Goal: Check status

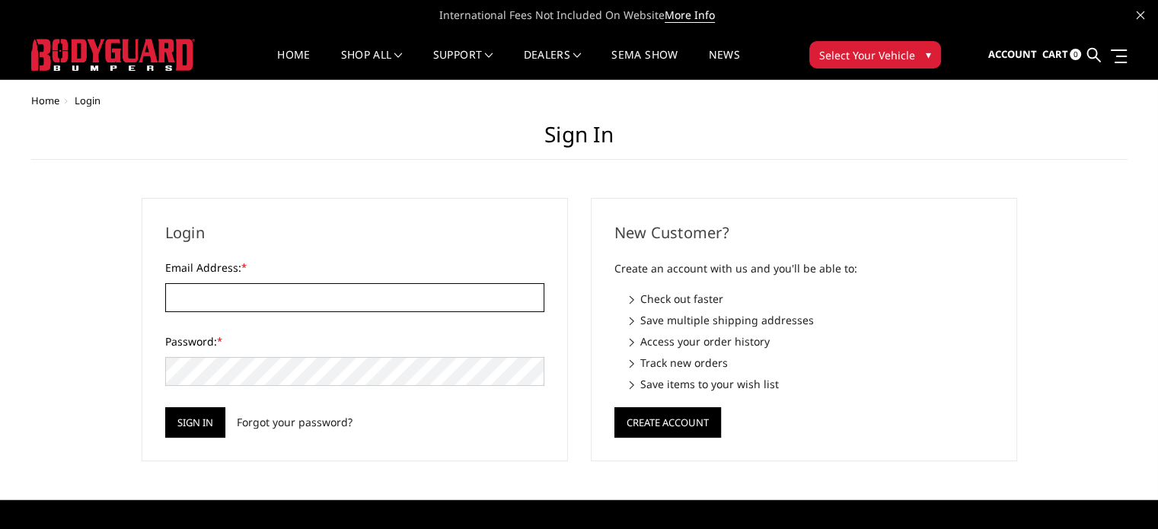
type input "[EMAIL_ADDRESS][DOMAIN_NAME]"
click at [174, 444] on div "Login Email Address: * [EMAIL_ADDRESS][DOMAIN_NAME] Password: * Sign in Forgot …" at bounding box center [355, 329] width 426 height 263
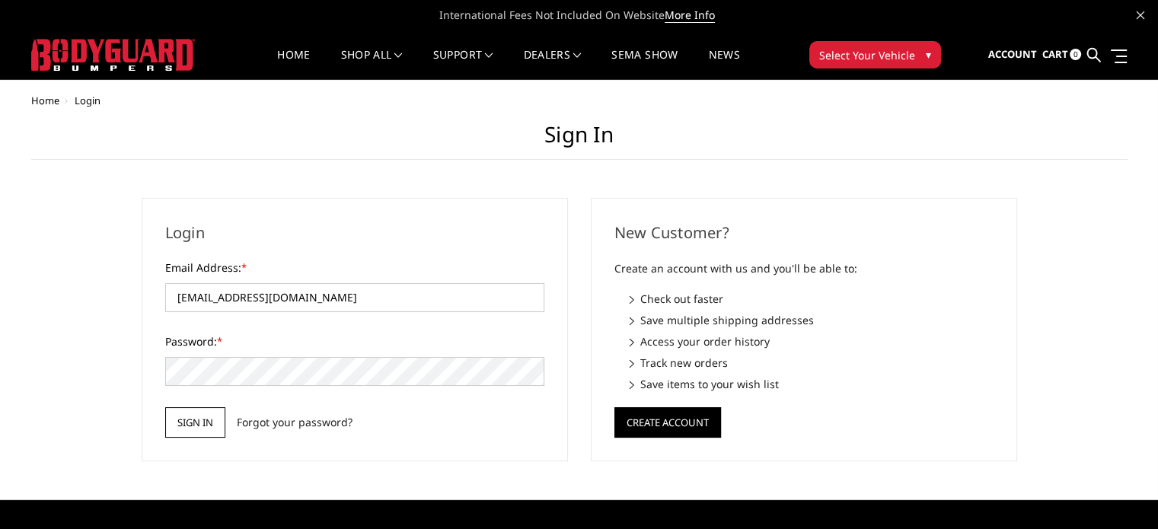
click at [186, 428] on input "Sign in" at bounding box center [195, 422] width 60 height 30
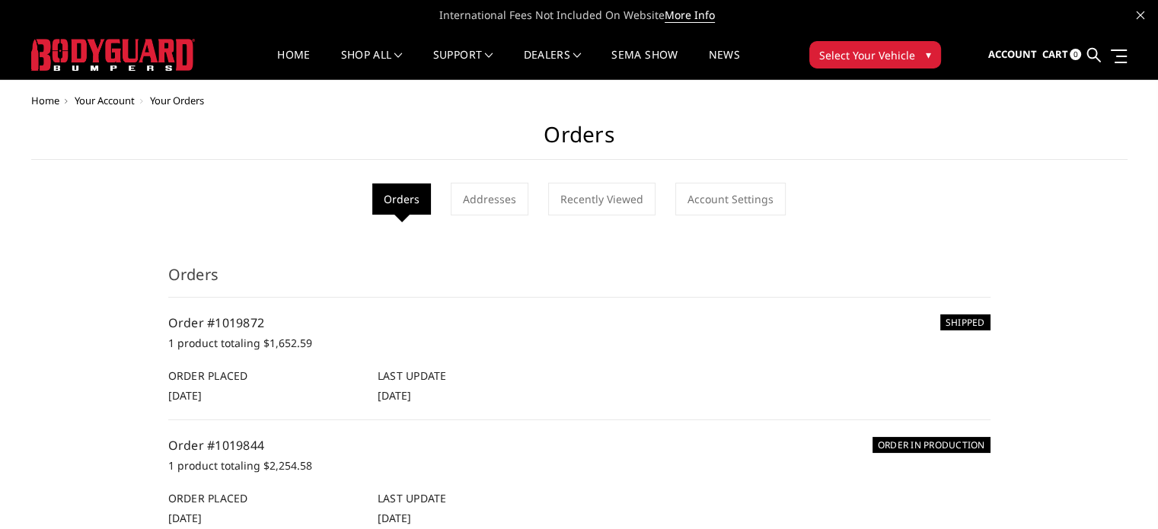
scroll to position [669, 0]
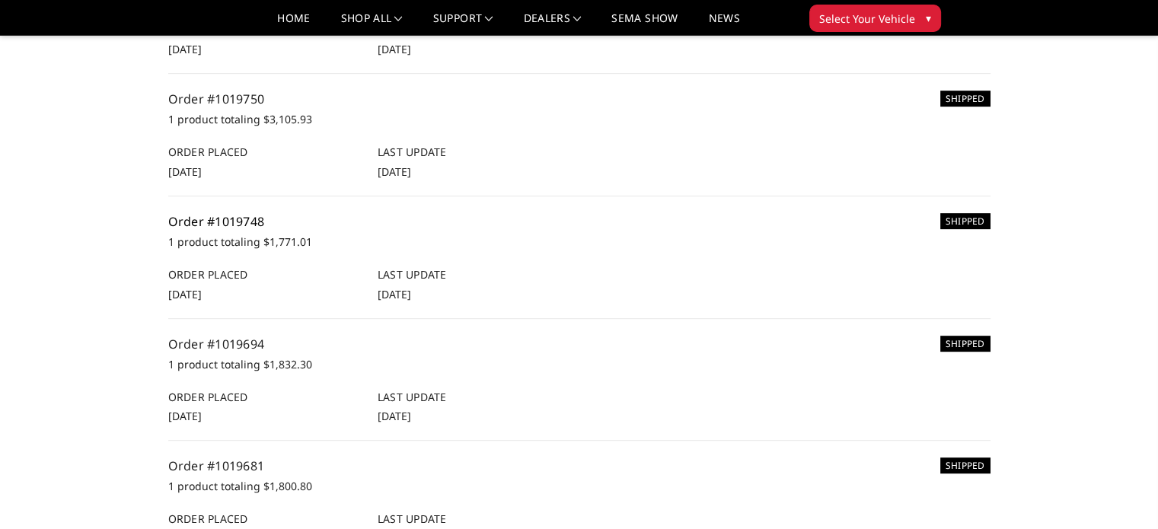
click at [228, 218] on link "Order #1019748" at bounding box center [216, 221] width 97 height 17
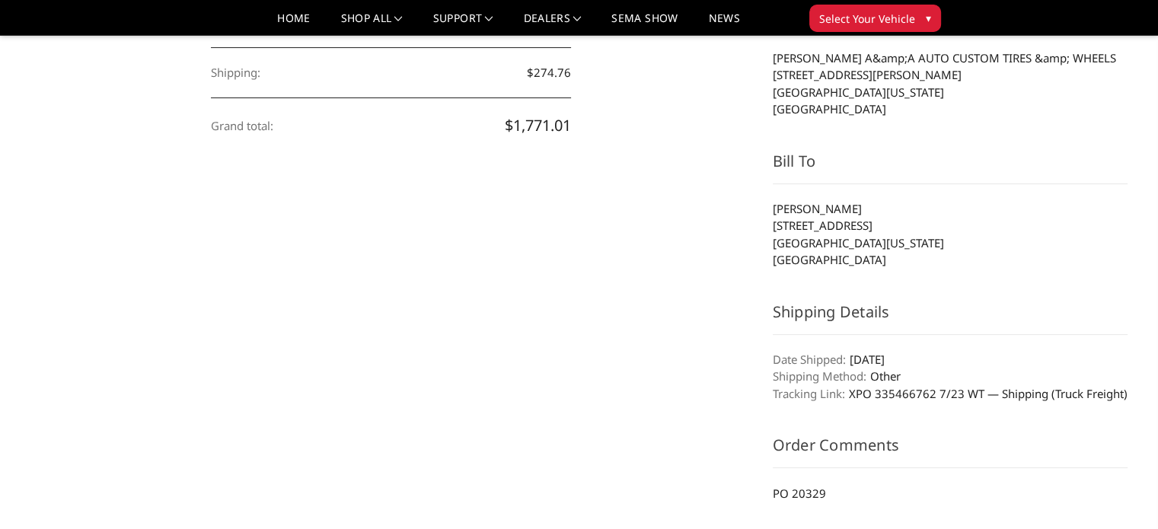
scroll to position [609, 0]
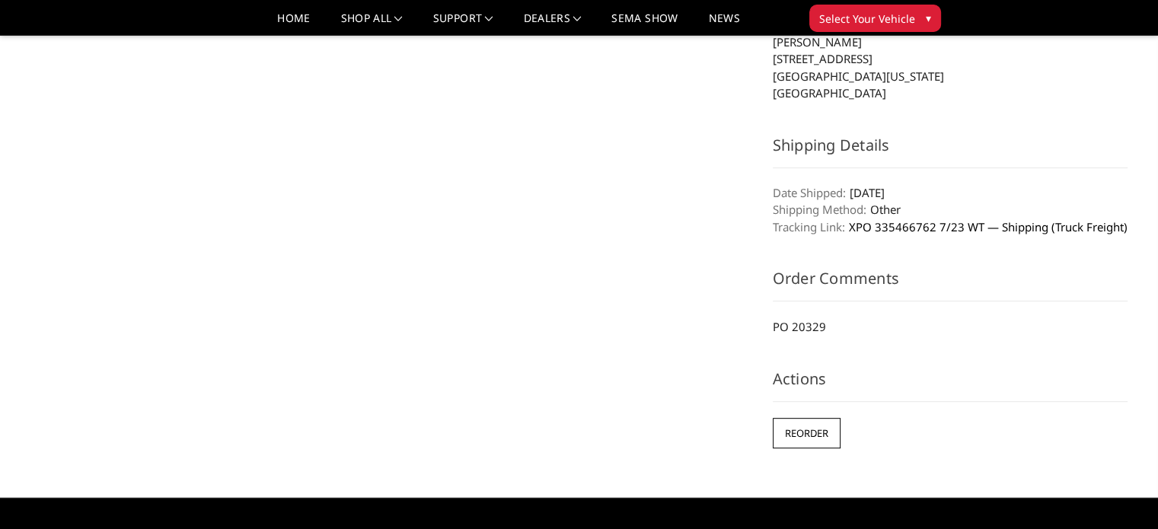
drag, startPoint x: 846, startPoint y: 222, endPoint x: 935, endPoint y: 224, distance: 88.3
click at [935, 224] on dd "XPO 335466762 7/23 WT — Shipping (Truck Freight)" at bounding box center [949, 227] width 355 height 18
copy link "XPO 335466762"
